Goal: Task Accomplishment & Management: Manage account settings

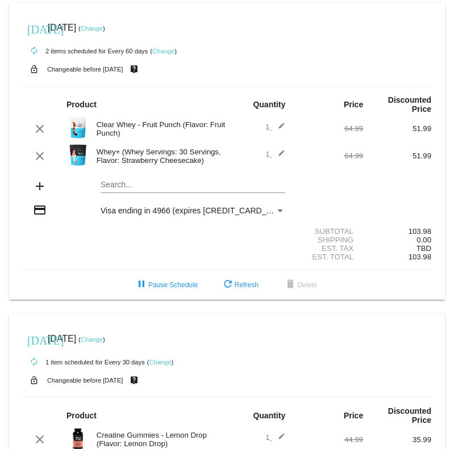
click at [166, 51] on link "Change" at bounding box center [163, 51] width 22 height 7
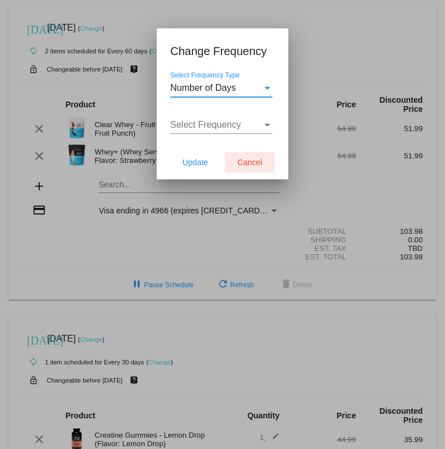
click at [255, 163] on span "Cancel" at bounding box center [249, 162] width 25 height 9
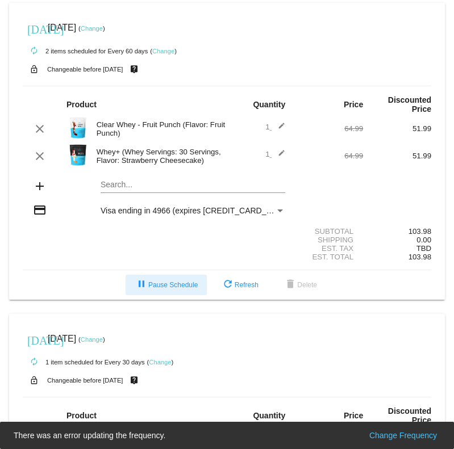
click at [158, 283] on span "pause Pause Schedule" at bounding box center [166, 285] width 63 height 8
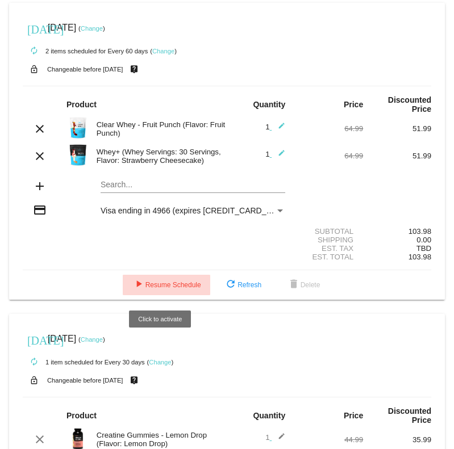
click at [157, 291] on button "play_arrow Resume Schedule" at bounding box center [166, 285] width 87 height 20
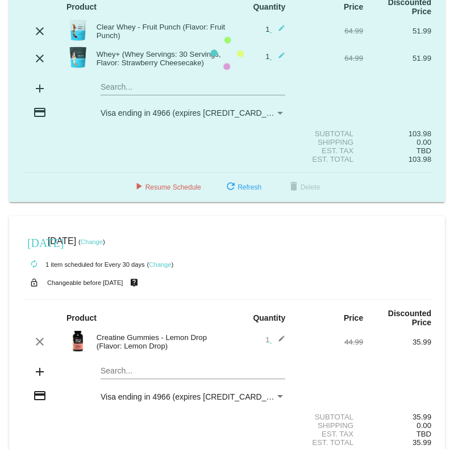
scroll to position [152, 0]
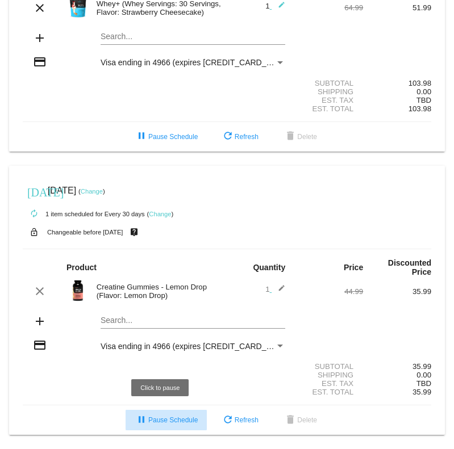
click at [169, 417] on span "pause Pause Schedule" at bounding box center [166, 420] width 63 height 8
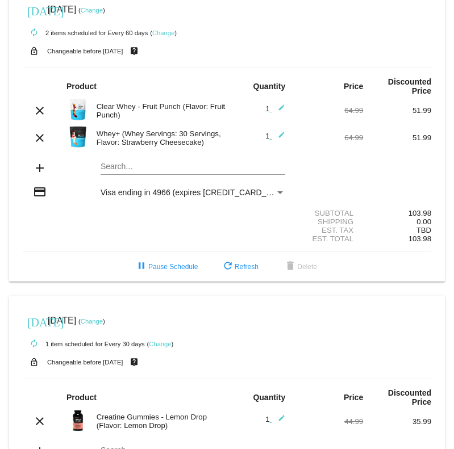
scroll to position [0, 0]
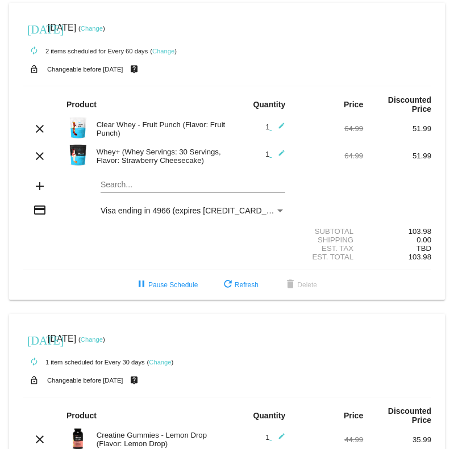
click at [103, 337] on link "Change" at bounding box center [92, 339] width 22 height 7
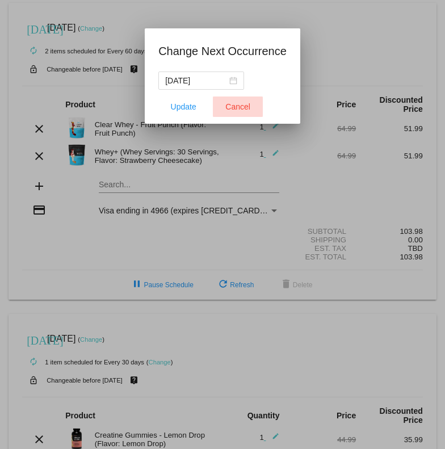
click at [242, 108] on span "Cancel" at bounding box center [237, 106] width 25 height 9
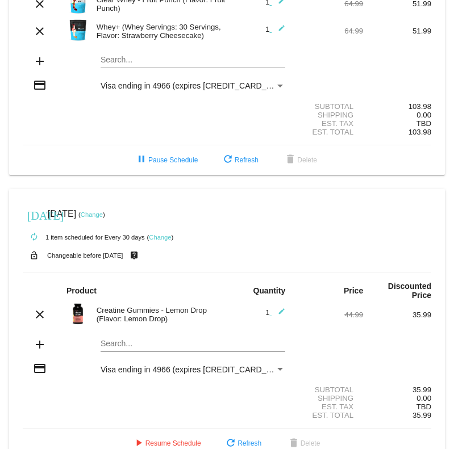
scroll to position [152, 0]
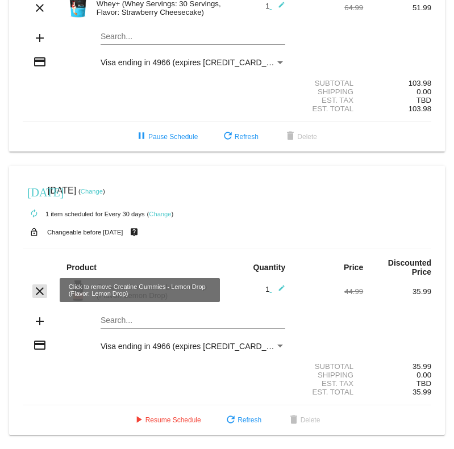
click at [36, 290] on mat-icon "clear" at bounding box center [40, 291] width 14 height 14
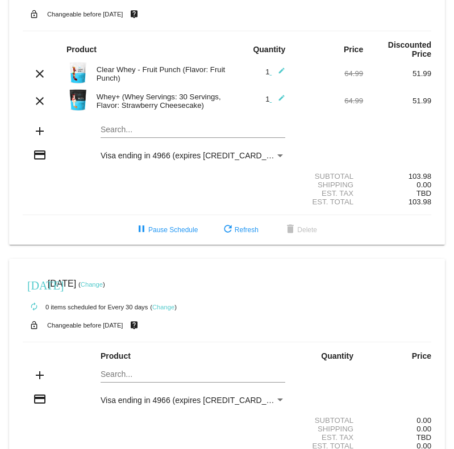
scroll to position [0, 0]
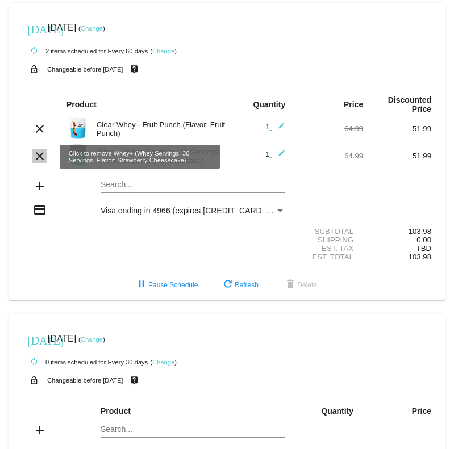
click at [37, 157] on mat-icon "clear" at bounding box center [40, 156] width 14 height 14
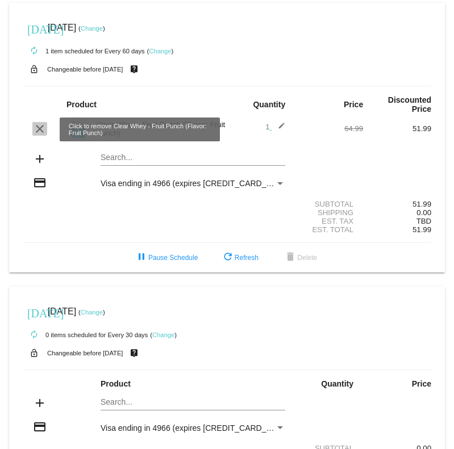
click at [39, 129] on mat-icon "clear" at bounding box center [40, 129] width 14 height 14
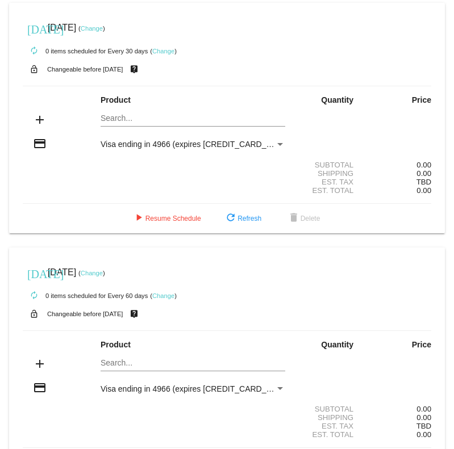
scroll to position [45, 0]
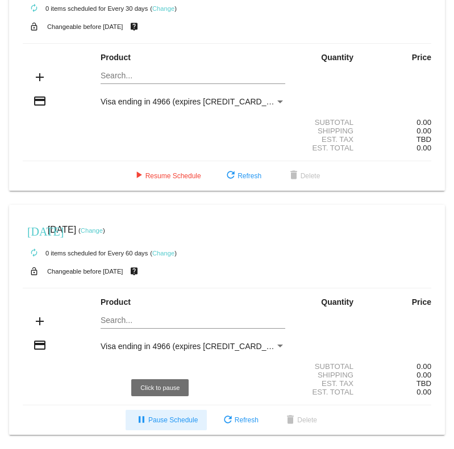
click at [161, 420] on span "pause Pause Schedule" at bounding box center [166, 420] width 63 height 8
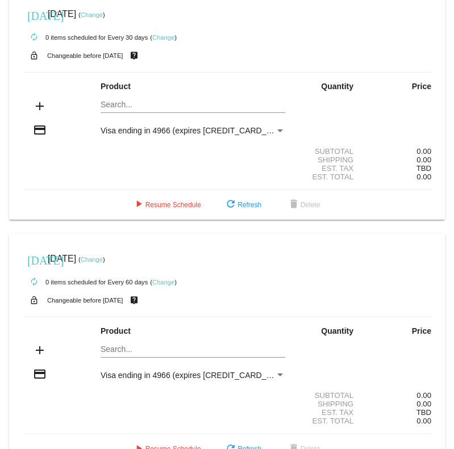
scroll to position [0, 0]
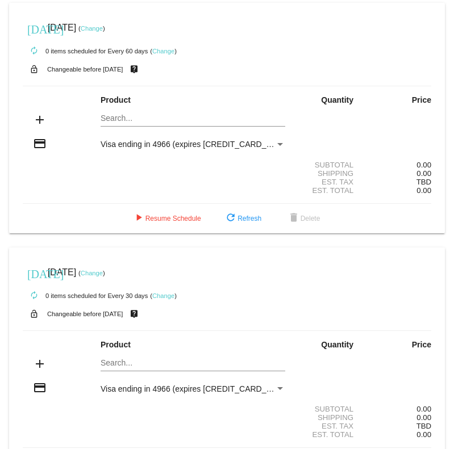
scroll to position [45, 0]
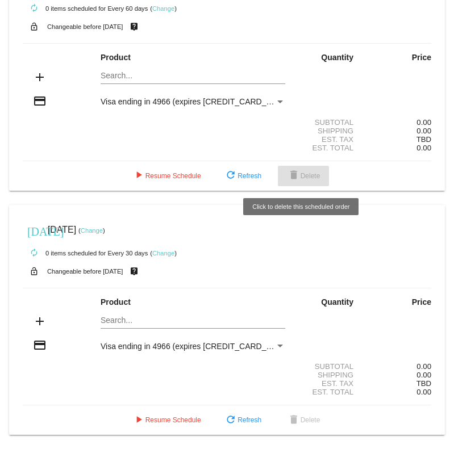
click at [309, 172] on span "delete Delete" at bounding box center [303, 176] width 33 height 8
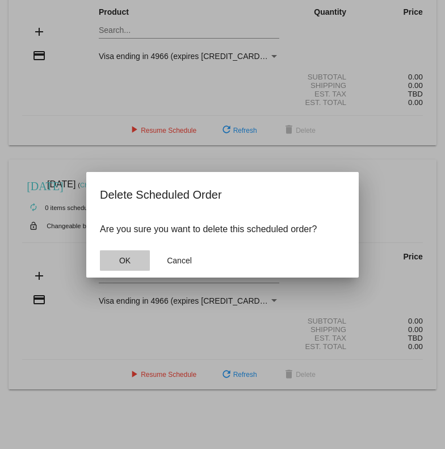
click at [129, 261] on span "OK" at bounding box center [124, 260] width 11 height 9
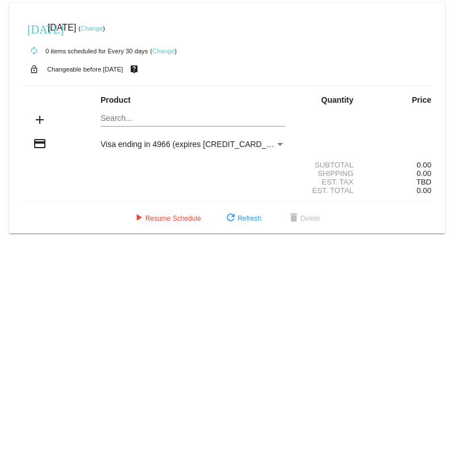
scroll to position [0, 0]
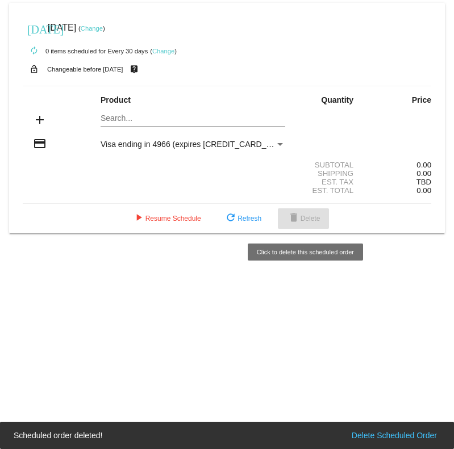
click at [299, 219] on mat-icon "delete" at bounding box center [294, 219] width 14 height 14
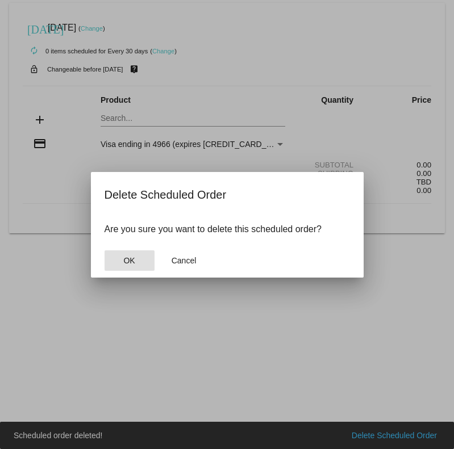
click at [130, 267] on button "OK" at bounding box center [129, 260] width 50 height 20
